Goal: Transaction & Acquisition: Download file/media

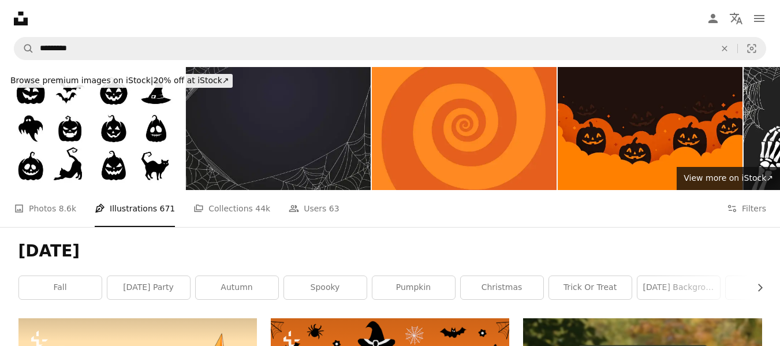
scroll to position [9786, 0]
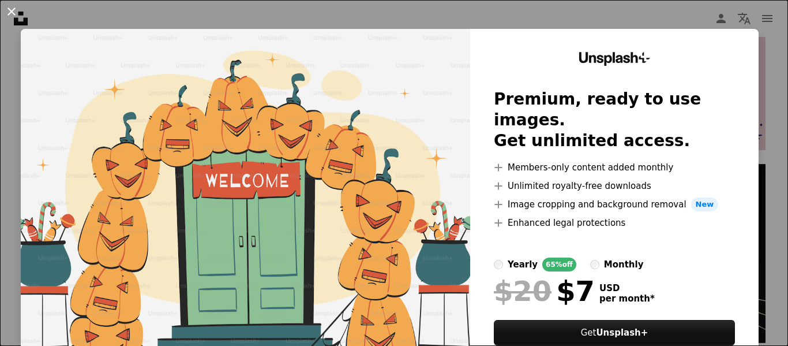
click at [9, 11] on button "An X shape" at bounding box center [12, 12] width 14 height 14
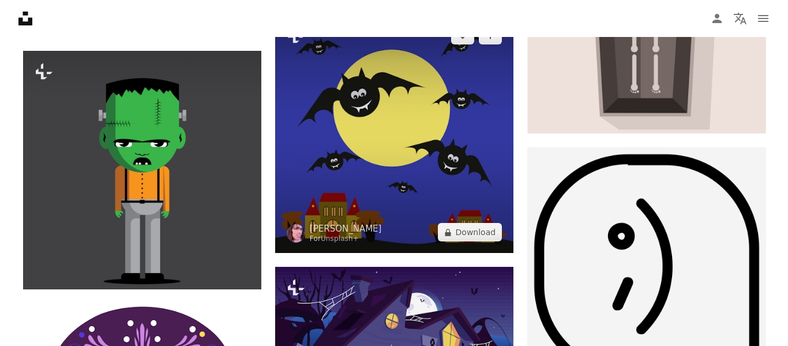
scroll to position [10247, 0]
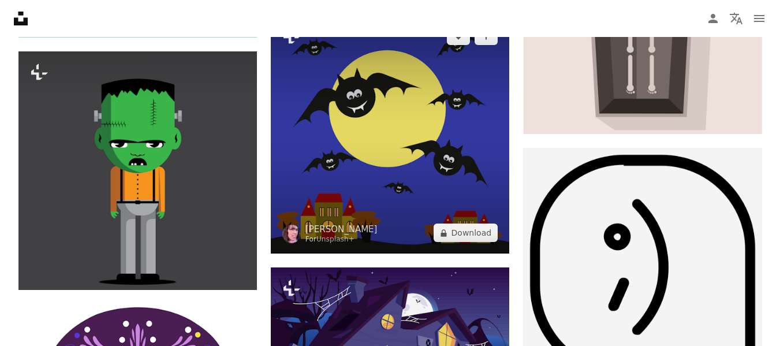
click at [374, 140] on img at bounding box center [390, 134] width 238 height 238
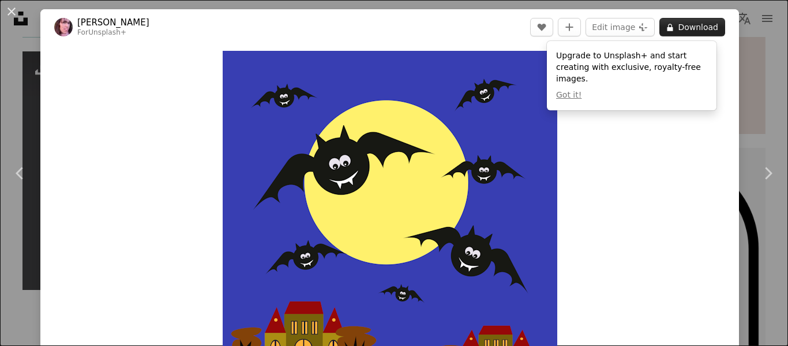
click at [697, 30] on button "A lock Download" at bounding box center [693, 27] width 66 height 18
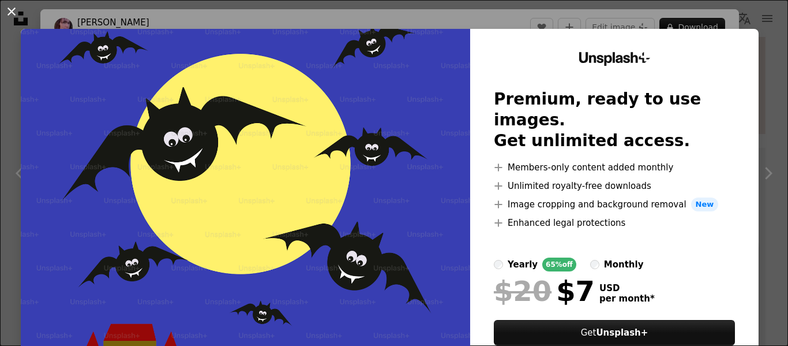
click at [14, 6] on button "An X shape" at bounding box center [12, 12] width 14 height 14
